Goal: Information Seeking & Learning: Learn about a topic

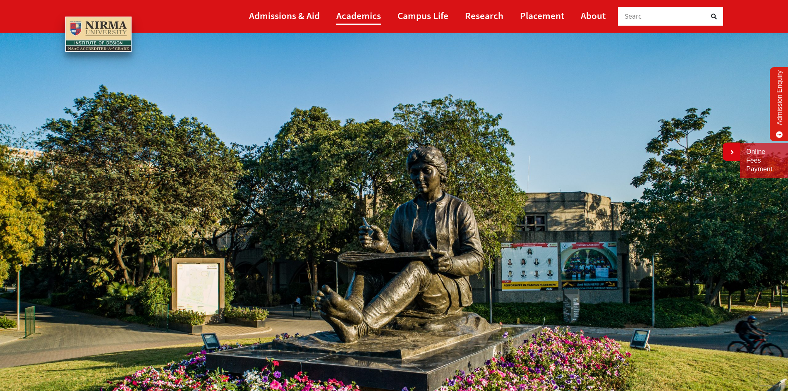
click at [370, 13] on link "Academics" at bounding box center [358, 15] width 45 height 19
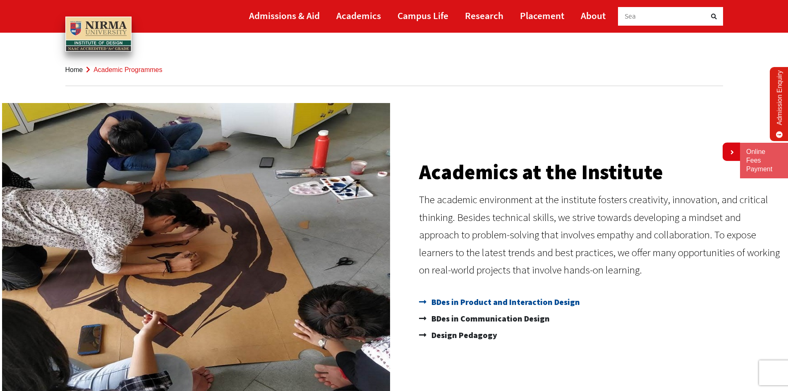
click at [451, 305] on span "BDes in Product and Interaction Design" at bounding box center [504, 302] width 151 height 17
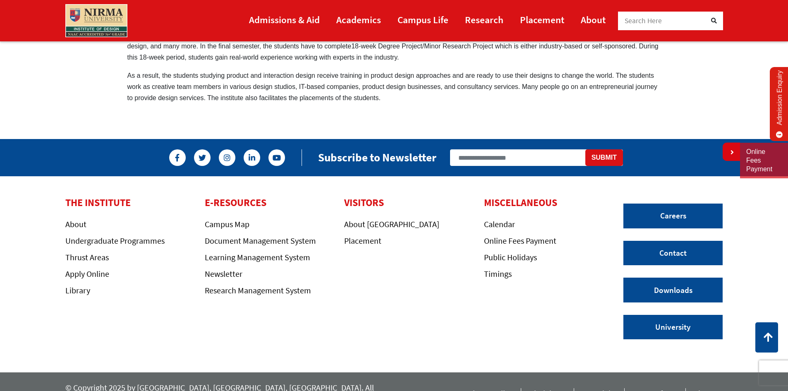
scroll to position [646, 0]
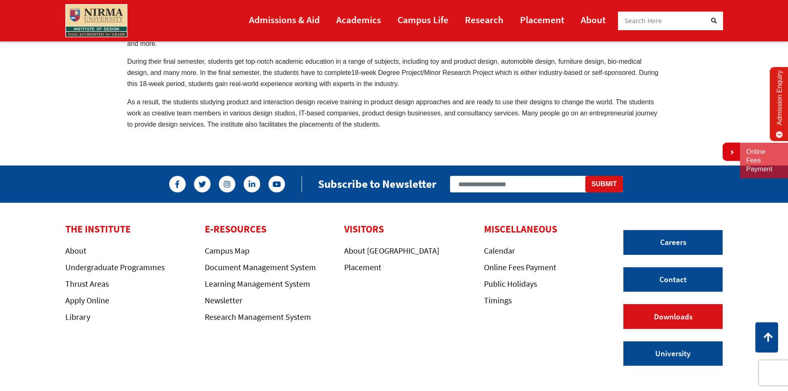
click at [667, 318] on link "Downloads" at bounding box center [672, 316] width 99 height 25
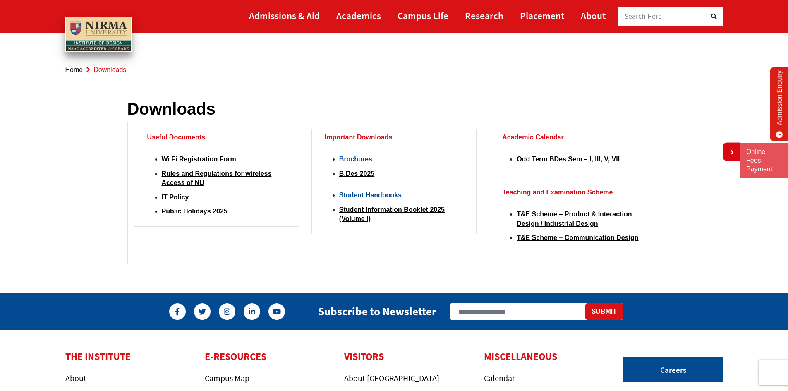
click at [559, 219] on li "T&E Scheme – Product & Interaction Design / Industrial Design" at bounding box center [579, 219] width 124 height 19
click at [541, 225] on link "T&E Scheme – Product & Interaction Design / Industrial Design" at bounding box center [574, 218] width 115 height 16
click at [358, 14] on link "Academics" at bounding box center [358, 15] width 45 height 19
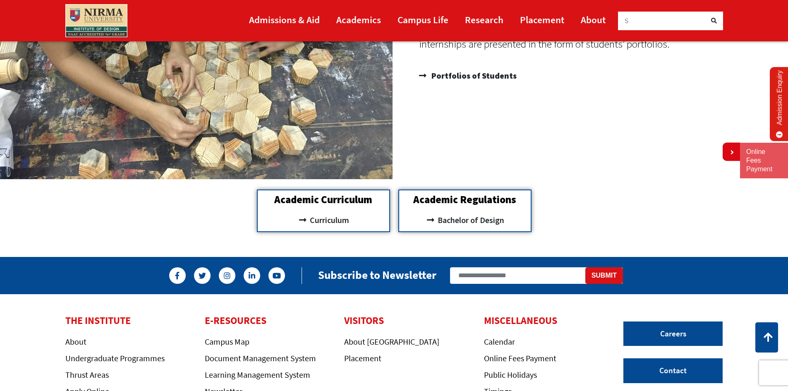
scroll to position [910, 0]
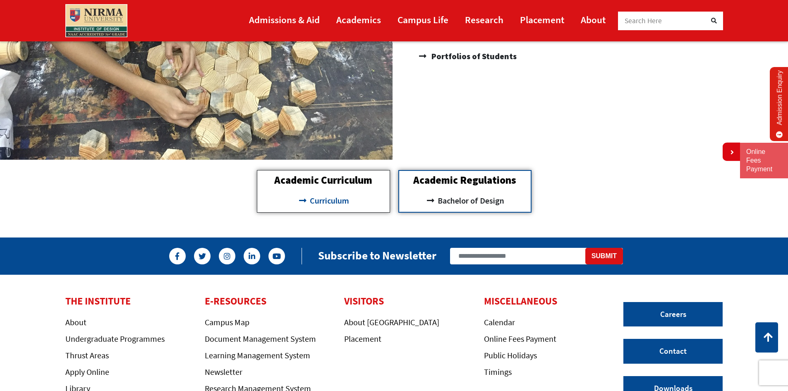
click at [329, 201] on span "Curriculum" at bounding box center [328, 201] width 41 height 14
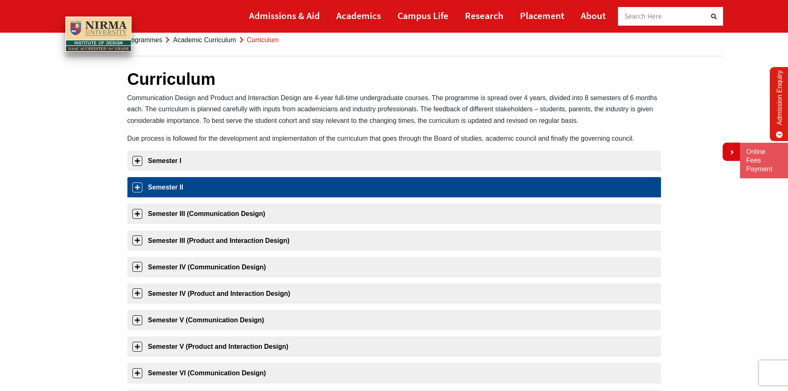
scroll to position [124, 0]
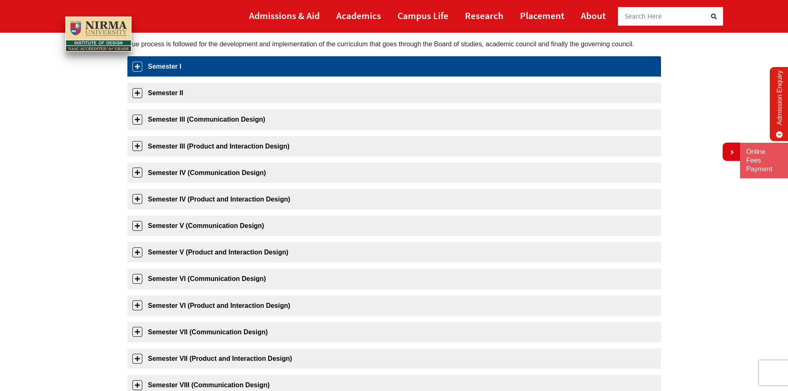
click at [196, 71] on link "Semester I" at bounding box center [393, 66] width 533 height 20
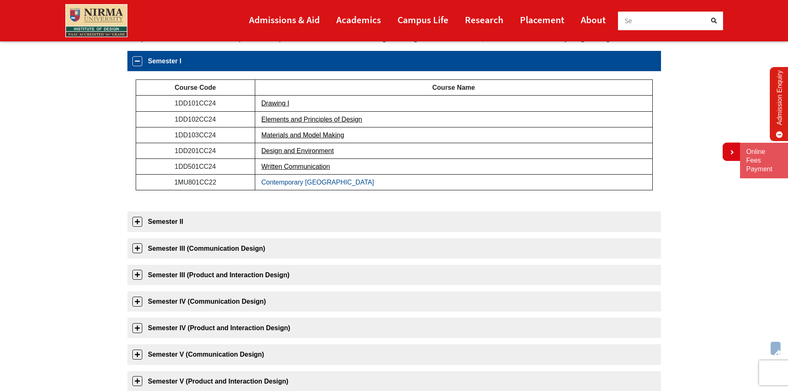
scroll to position [131, 0]
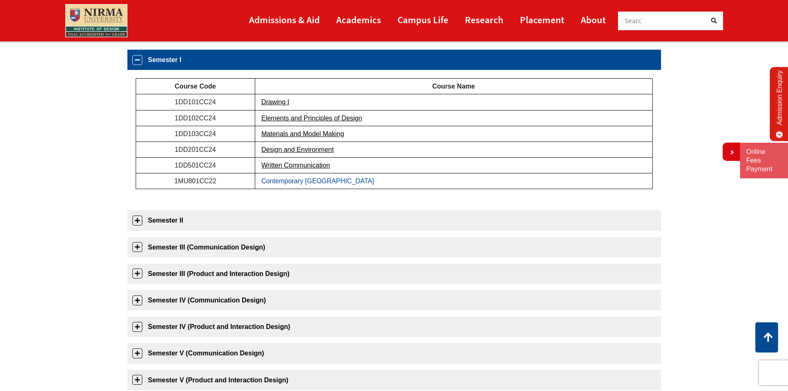
click at [282, 181] on link "Contemporary India" at bounding box center [317, 180] width 112 height 7
